Goal: Communication & Community: Connect with others

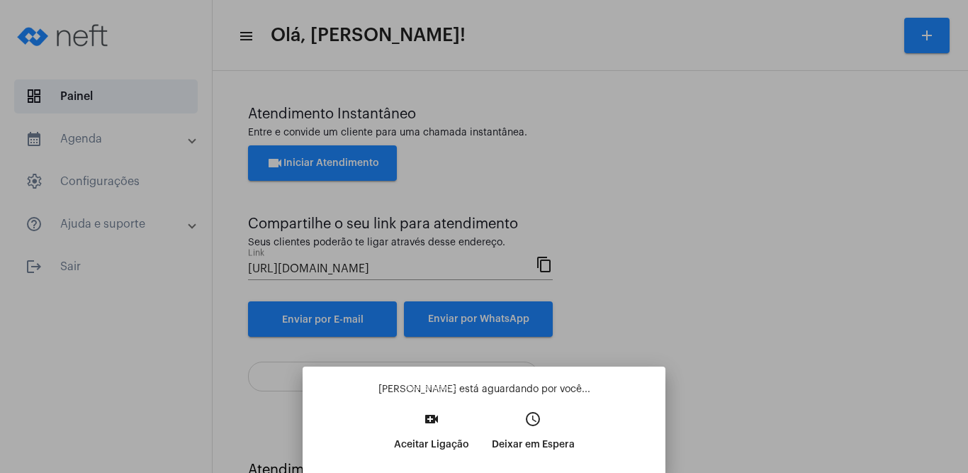
click at [440, 442] on p "Aceitar Ligação" at bounding box center [431, 445] width 75 height 26
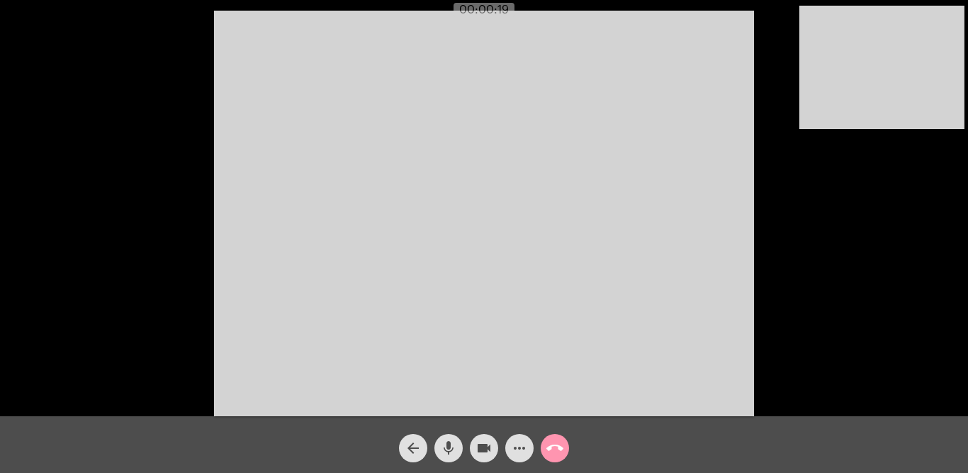
click at [643, 188] on video at bounding box center [484, 213] width 540 height 405
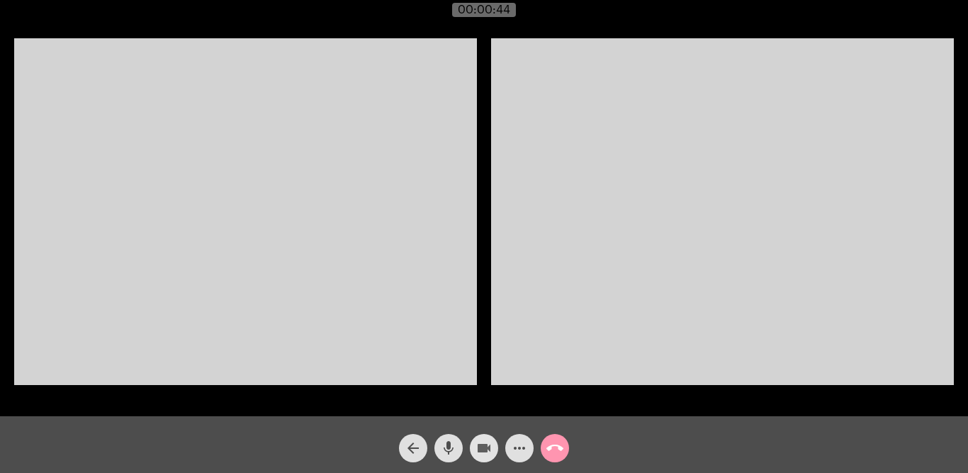
drag, startPoint x: 481, startPoint y: 453, endPoint x: 456, endPoint y: 449, distance: 25.2
click at [473, 451] on button "videocam" at bounding box center [484, 448] width 28 height 28
click at [483, 462] on span "videocam_off" at bounding box center [484, 448] width 17 height 28
click at [553, 449] on mat-icon "call_end" at bounding box center [555, 448] width 17 height 17
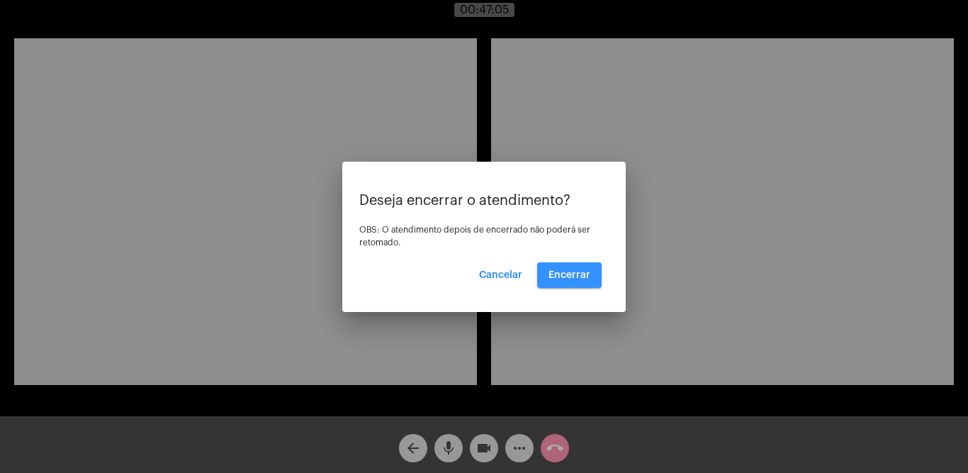
click at [574, 267] on button "Encerrar" at bounding box center [569, 275] width 65 height 26
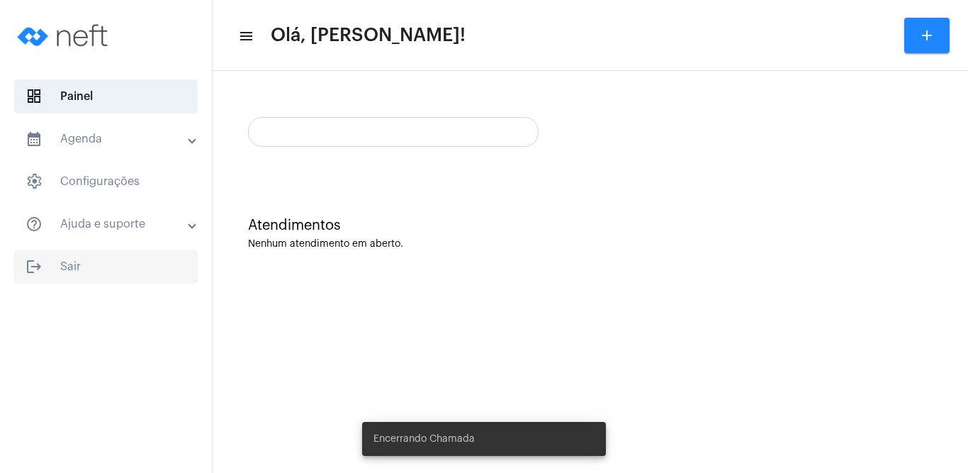
click at [59, 262] on span "logout Sair" at bounding box center [106, 267] width 184 height 34
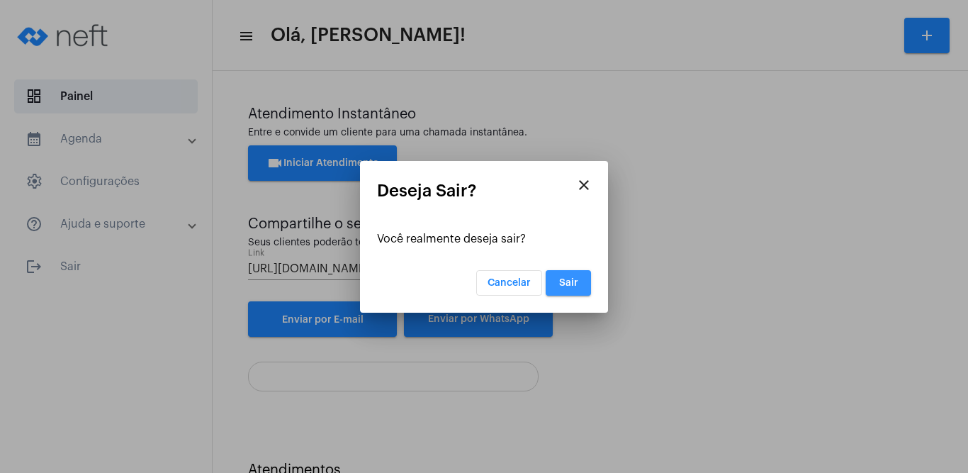
click at [569, 282] on span "Sair" at bounding box center [568, 283] width 19 height 10
